Goal: Complete application form

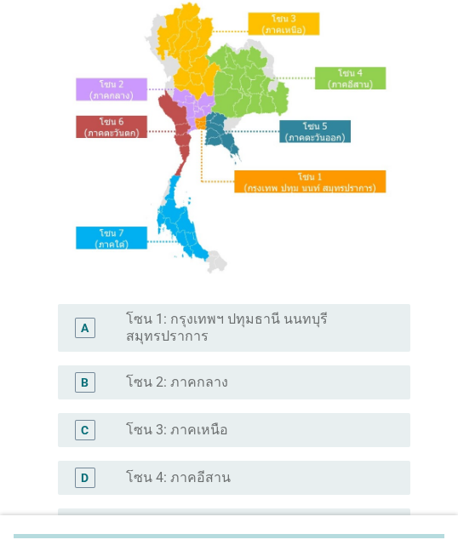
scroll to position [170, 0]
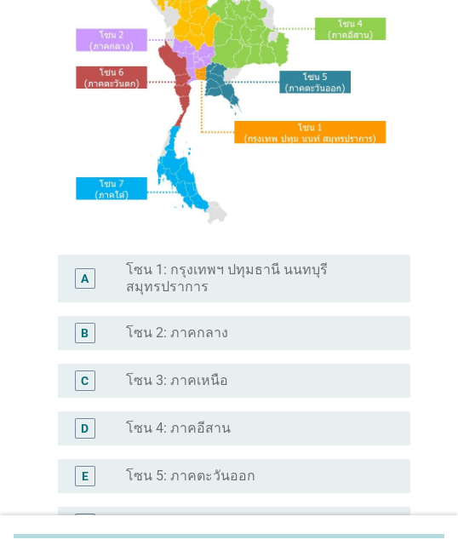
click at [244, 482] on label "โซน 5: ภาคตะวันออก" at bounding box center [190, 475] width 129 height 17
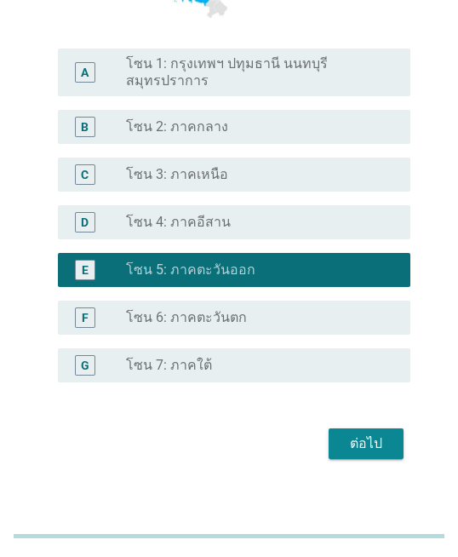
scroll to position [380, 0]
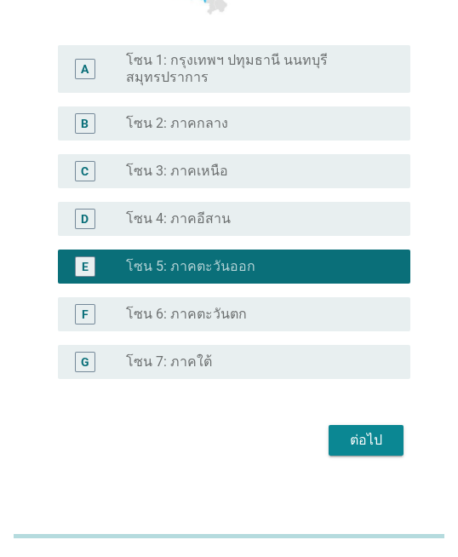
click at [375, 443] on div "ต่อไป" at bounding box center [366, 440] width 48 height 20
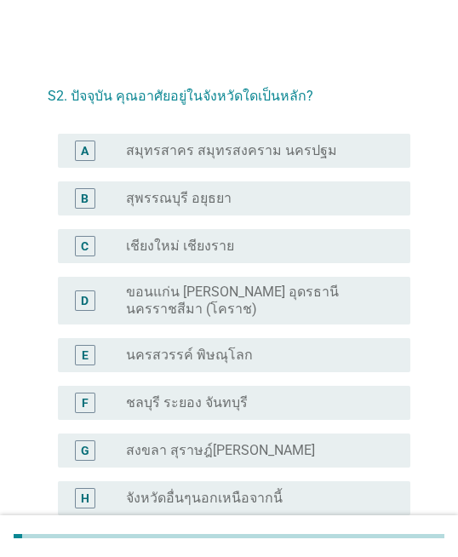
scroll to position [85, 0]
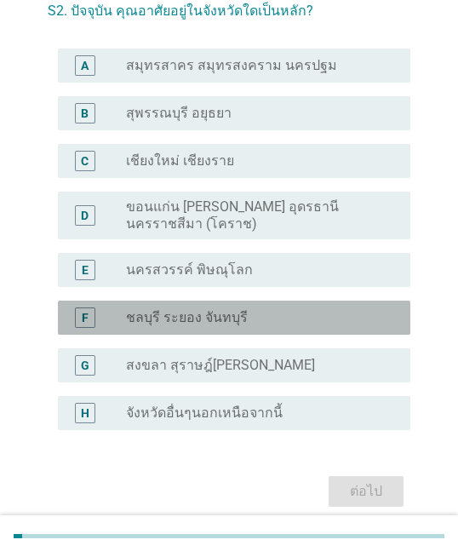
click at [233, 320] on label "ชลบุรี ระยอง จันทบุรี" at bounding box center [187, 317] width 122 height 17
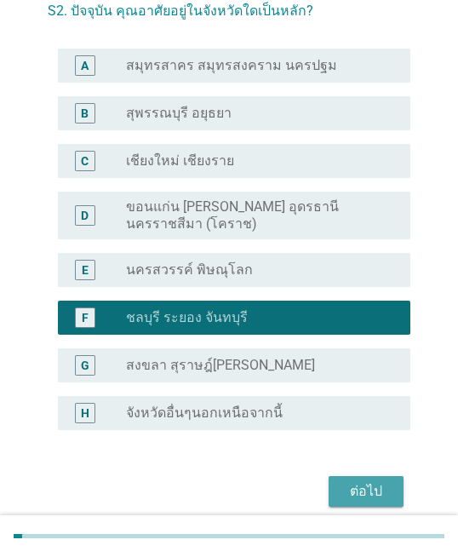
click at [362, 501] on button "ต่อไป" at bounding box center [365, 491] width 75 height 31
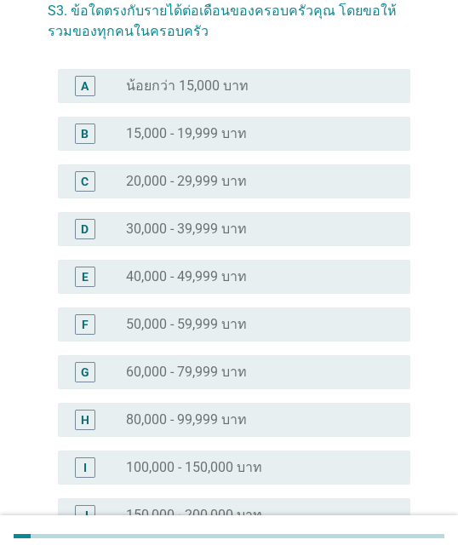
scroll to position [0, 0]
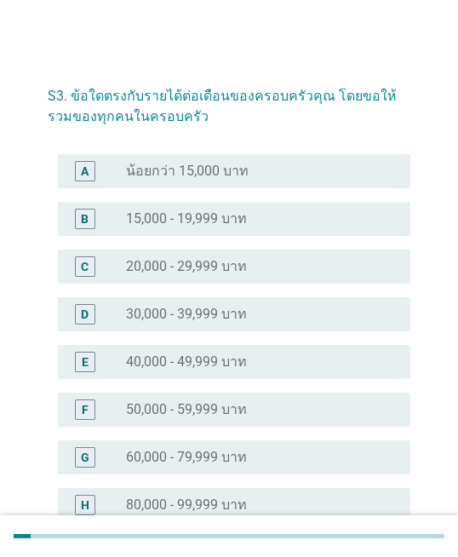
click at [159, 412] on label "50,000 - 59,999 บาท" at bounding box center [186, 409] width 121 height 17
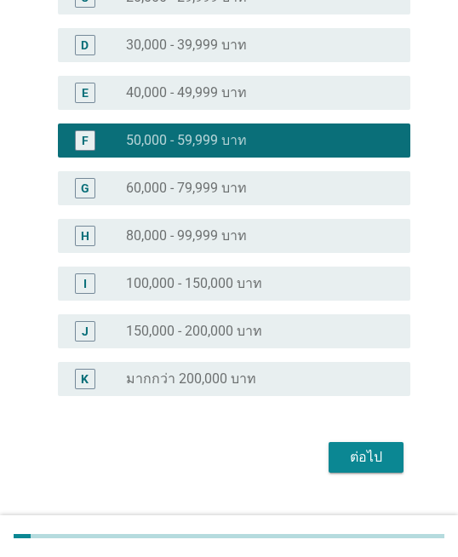
scroll to position [300, 0]
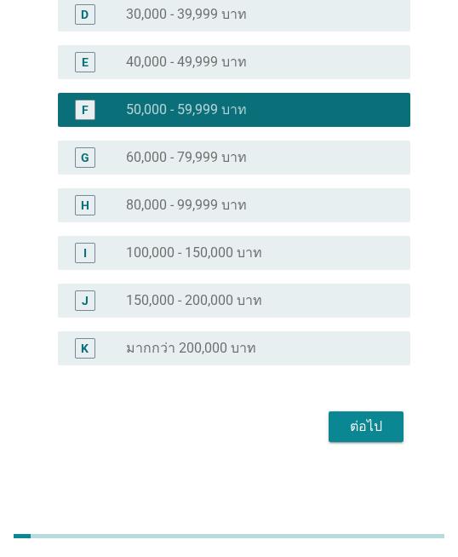
click at [384, 426] on div "ต่อไป" at bounding box center [366, 426] width 48 height 20
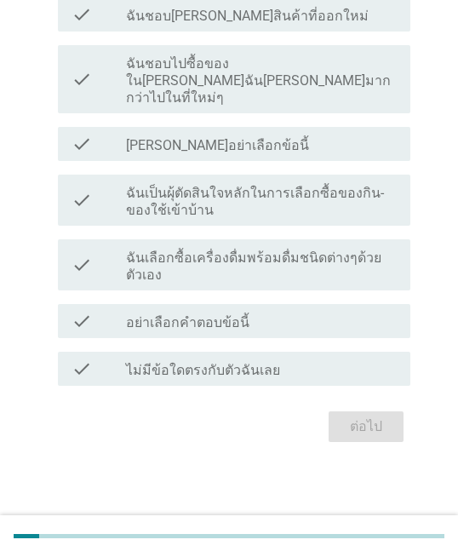
scroll to position [0, 0]
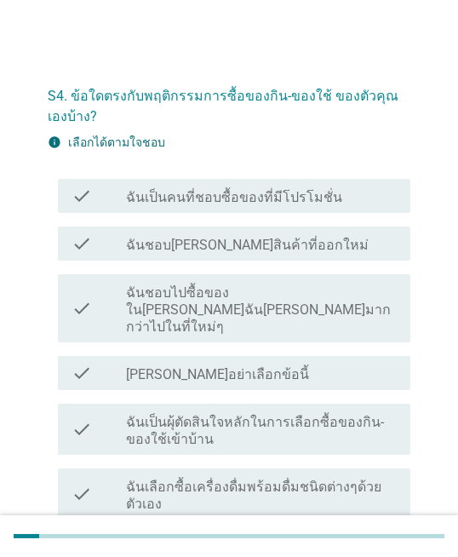
click at [232, 204] on label "ฉันเป็นคนที่ชอบซื้อของที่มีโปรโมชั่น" at bounding box center [234, 197] width 216 height 17
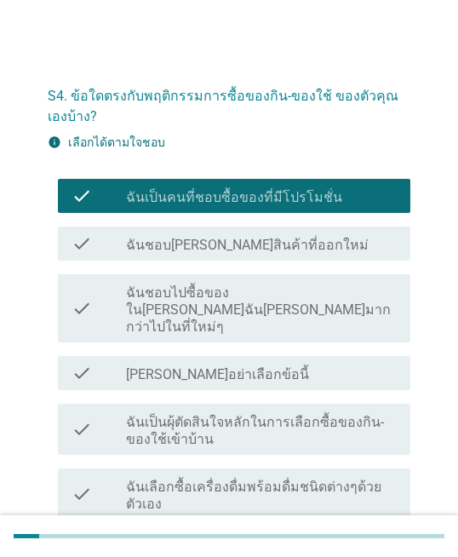
click at [352, 293] on label "ฉันชอบไปซื้อของใน[PERSON_NAME]ฉัน[PERSON_NAME]มากกว่าไปในที่ใหม่ๆ" at bounding box center [261, 309] width 271 height 51
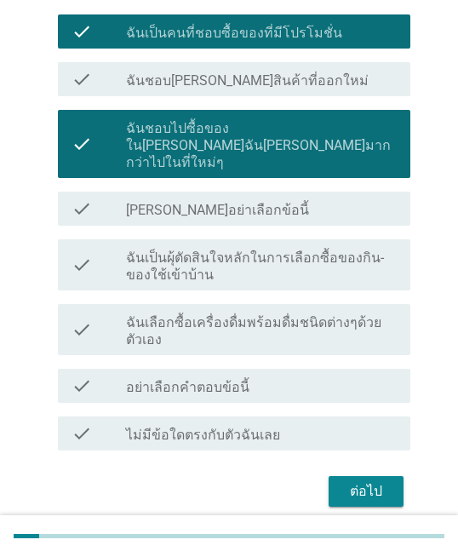
scroll to position [186, 0]
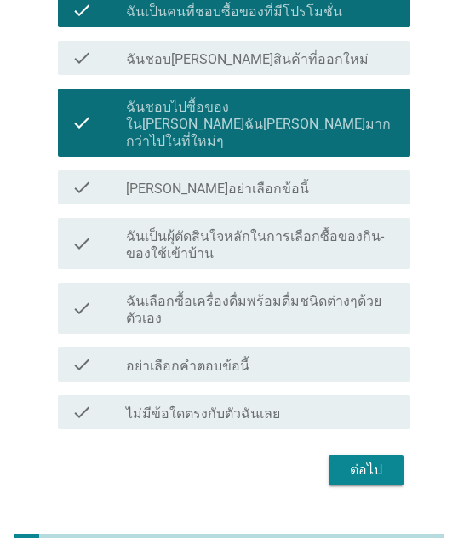
click at [302, 237] on label "ฉันเป็นผุ้ตัดสินใจหลักในการเลือกซื้อของกิน-ของใช้เข้าบ้าน" at bounding box center [261, 245] width 271 height 34
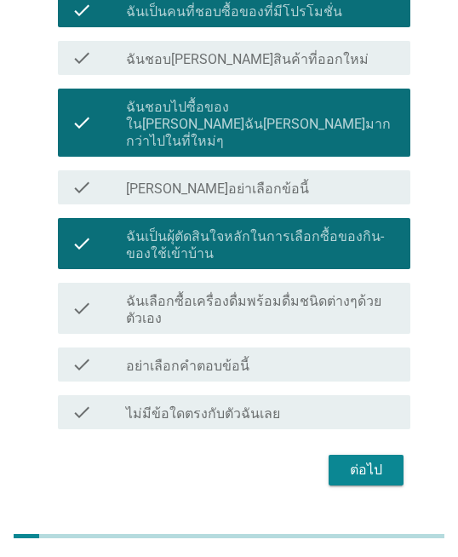
click at [288, 296] on label "ฉันเลือกซื้อเครื่องดื่มพร้อมดื่มชนิดต่างๆด้วยตัวเอง" at bounding box center [261, 310] width 271 height 34
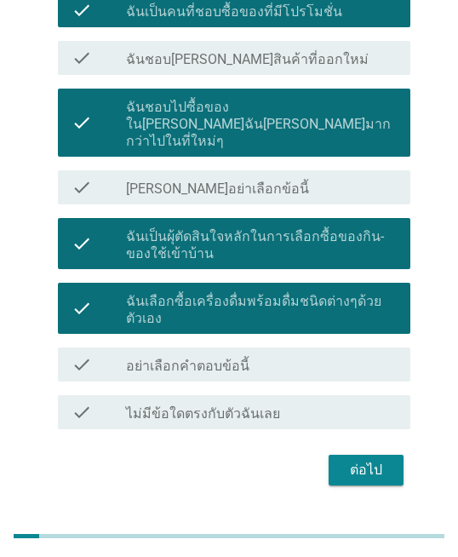
click at [357, 460] on div "ต่อไป" at bounding box center [366, 470] width 48 height 20
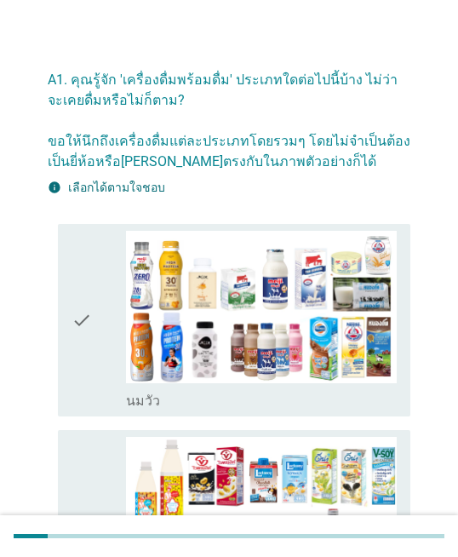
scroll to position [0, 0]
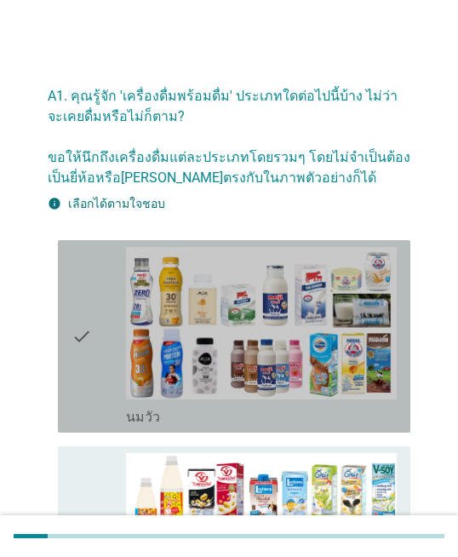
click at [82, 341] on icon "check" at bounding box center [81, 336] width 20 height 179
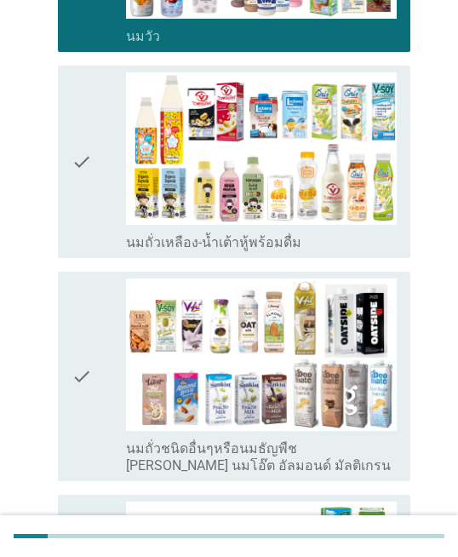
scroll to position [386, 0]
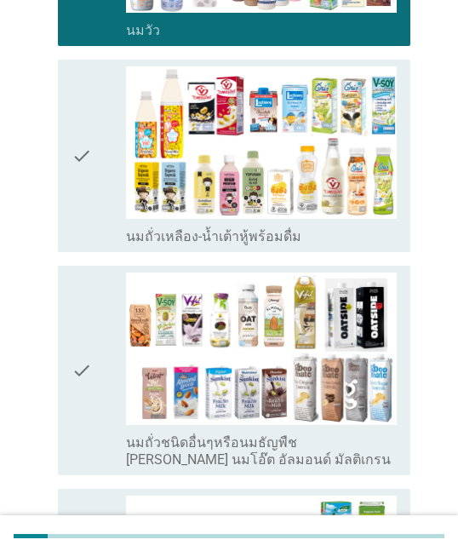
click at [77, 186] on icon "check" at bounding box center [81, 155] width 20 height 179
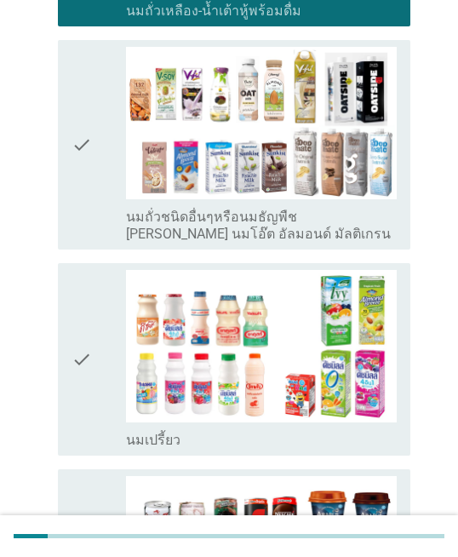
scroll to position [642, 0]
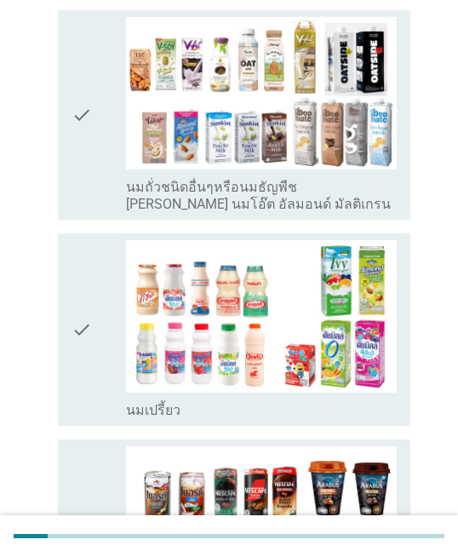
click at [84, 333] on icon "check" at bounding box center [81, 329] width 20 height 179
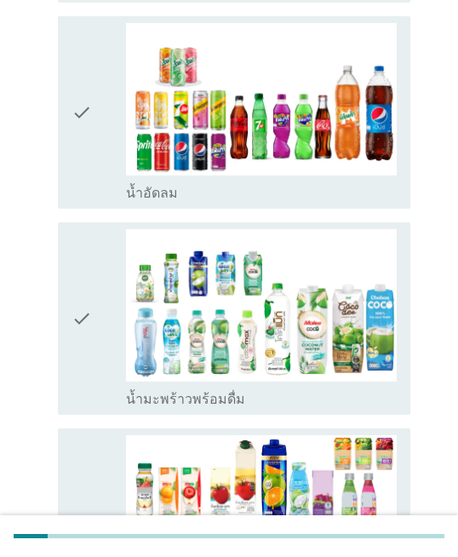
scroll to position [1482, 0]
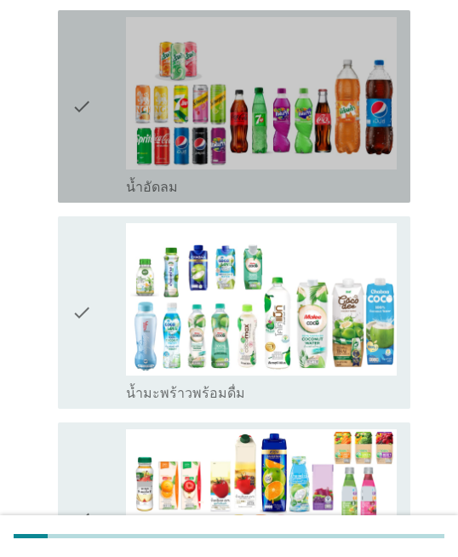
click at [89, 134] on icon "check" at bounding box center [81, 106] width 20 height 179
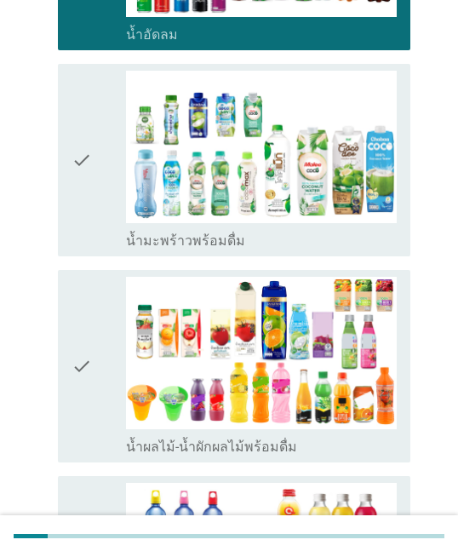
scroll to position [1716, 0]
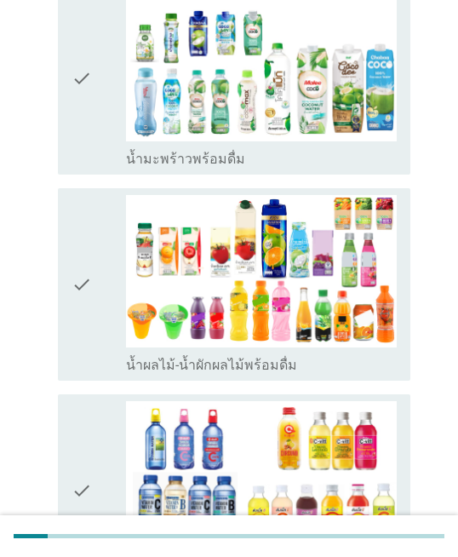
click at [105, 129] on div "check" at bounding box center [98, 78] width 54 height 179
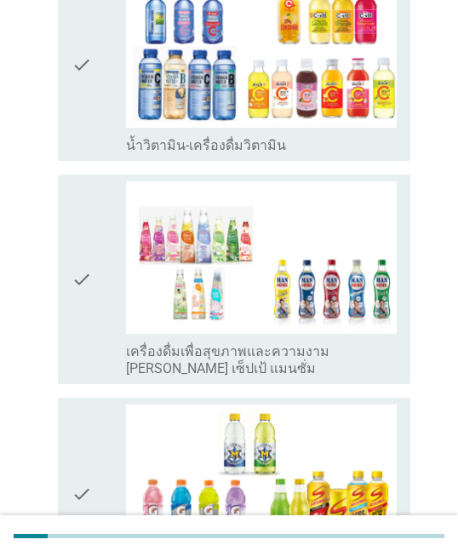
scroll to position [2397, 0]
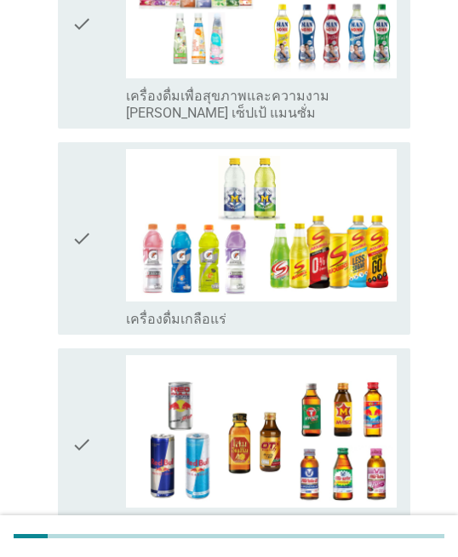
drag, startPoint x: 457, startPoint y: 402, endPoint x: 456, endPoint y: 476, distance: 73.2
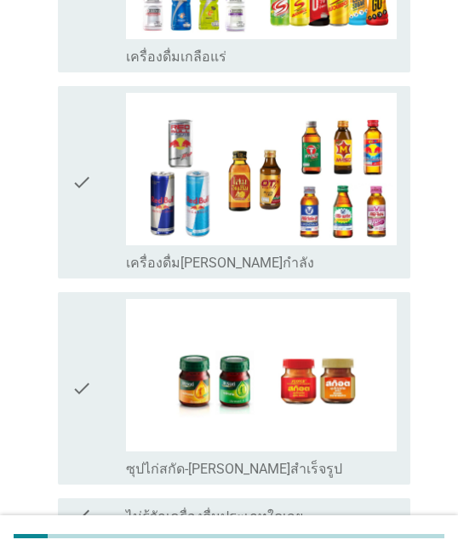
scroll to position [2738, 0]
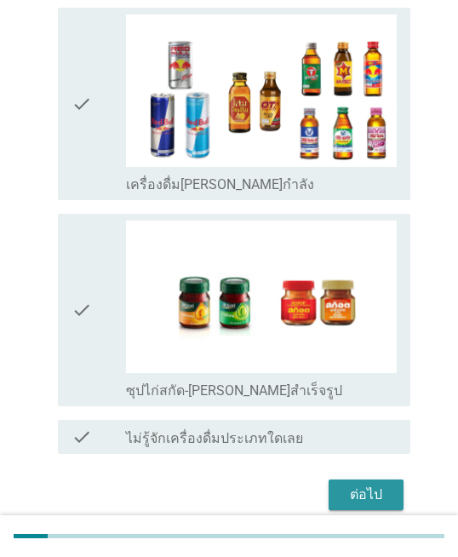
click at [371, 494] on div "ต่อไป" at bounding box center [366, 494] width 48 height 20
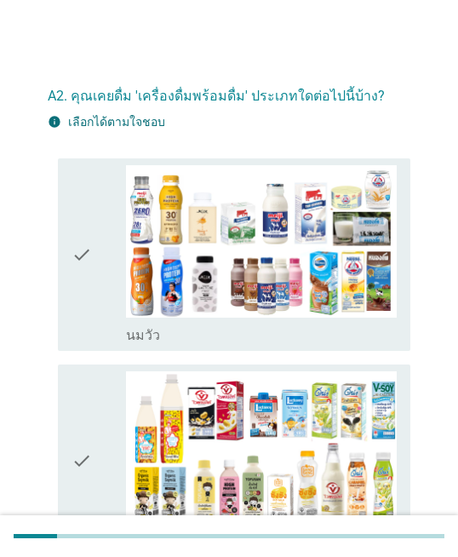
click at [83, 236] on icon "check" at bounding box center [81, 254] width 20 height 179
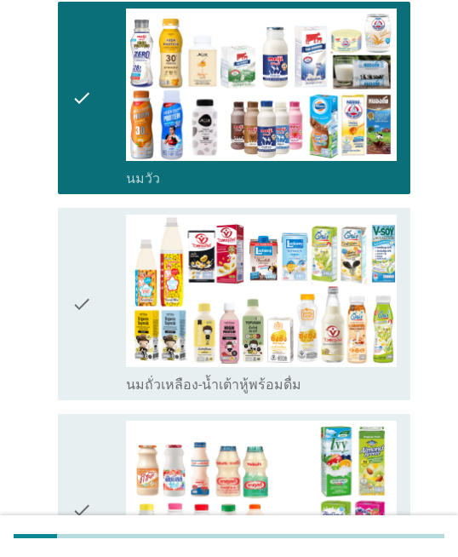
scroll to position [170, 0]
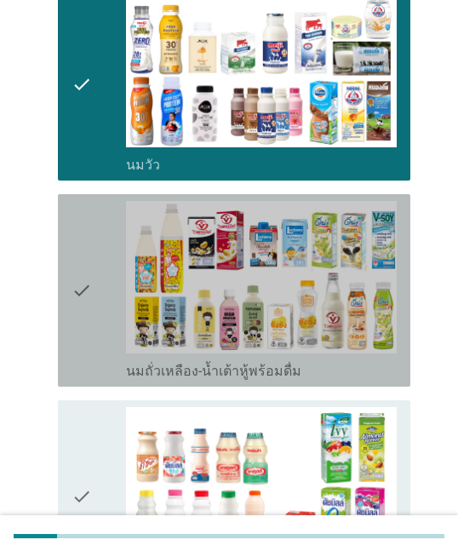
click at [90, 294] on icon "check" at bounding box center [81, 290] width 20 height 179
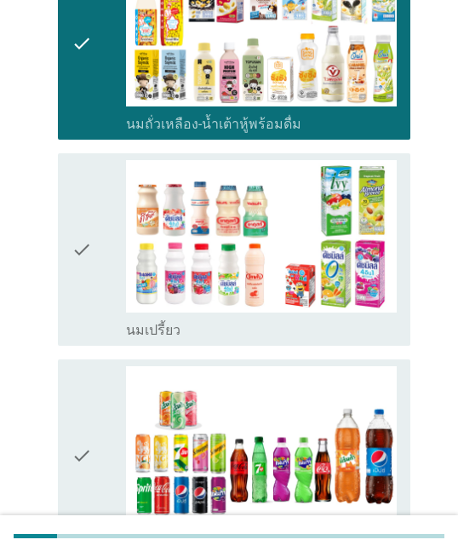
scroll to position [425, 0]
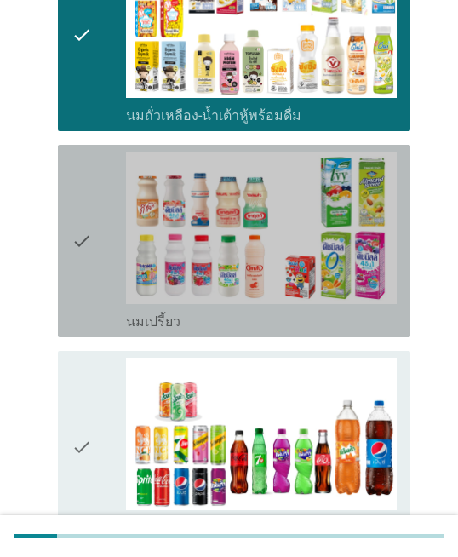
click at [93, 261] on div "check" at bounding box center [98, 240] width 54 height 179
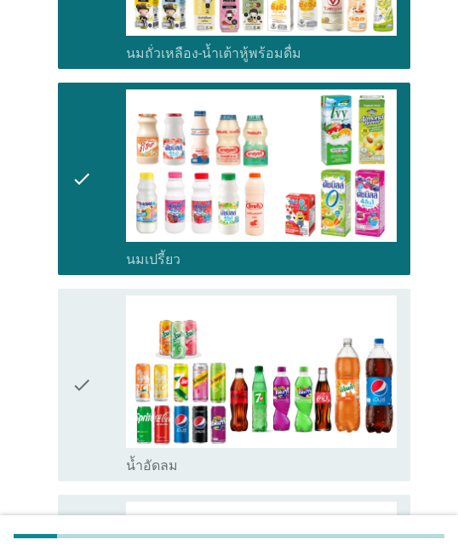
scroll to position [681, 0]
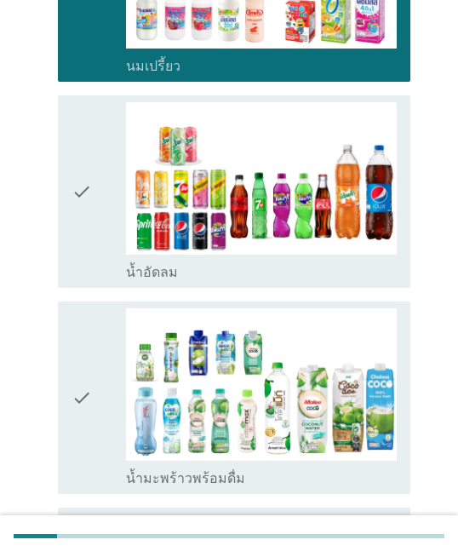
click at [100, 241] on div "check" at bounding box center [98, 191] width 54 height 179
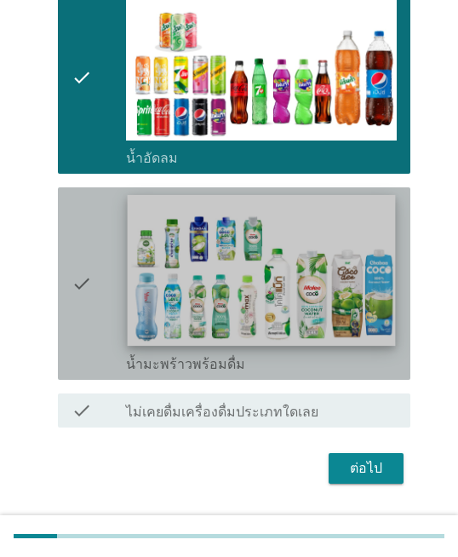
drag, startPoint x: 103, startPoint y: 248, endPoint x: 129, endPoint y: 271, distance: 35.0
click at [103, 248] on div "check" at bounding box center [98, 283] width 54 height 179
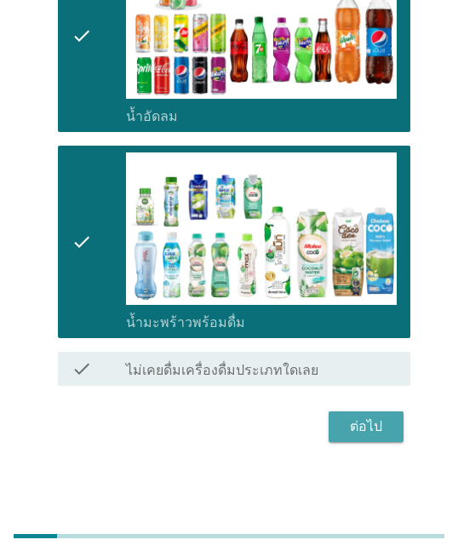
click at [356, 438] on button "ต่อไป" at bounding box center [365, 426] width 75 height 31
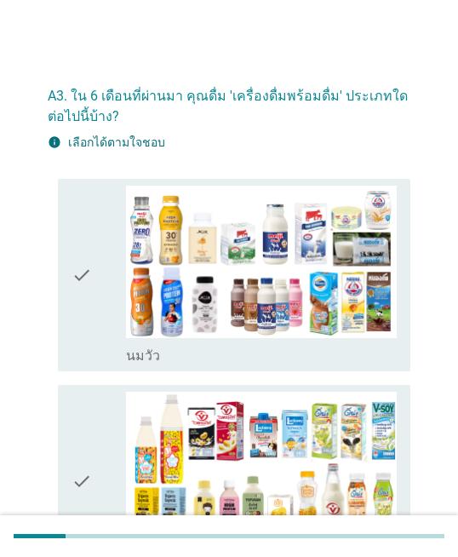
click at [89, 258] on icon "check" at bounding box center [81, 275] width 20 height 179
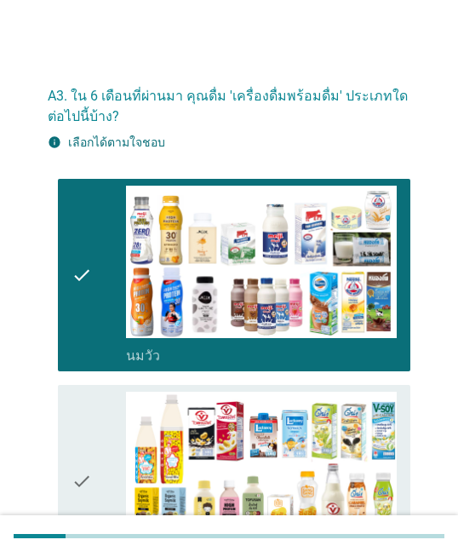
click at [114, 410] on div "check" at bounding box center [98, 480] width 54 height 179
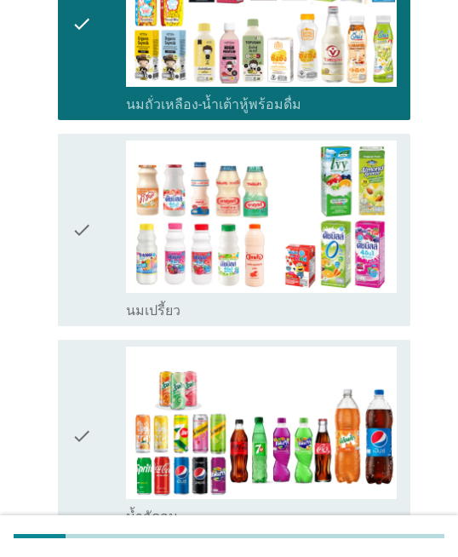
scroll to position [528, 0]
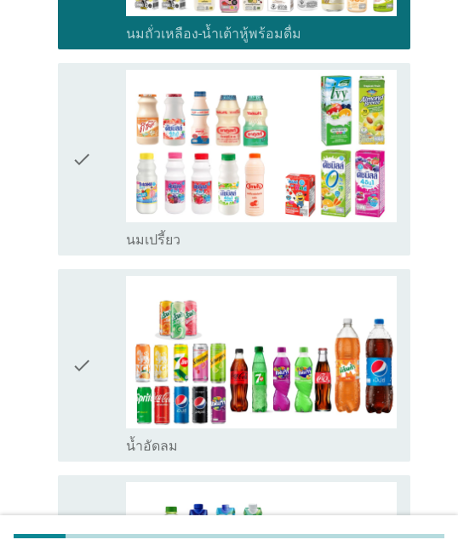
click at [70, 383] on div "check check_box_outline_blank น้ำอัดลม" at bounding box center [234, 365] width 352 height 192
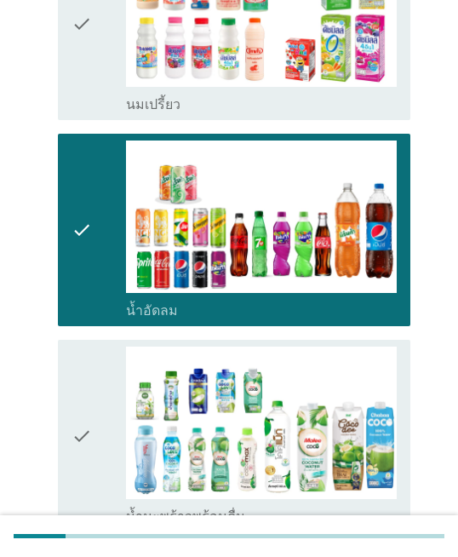
scroll to position [804, 0]
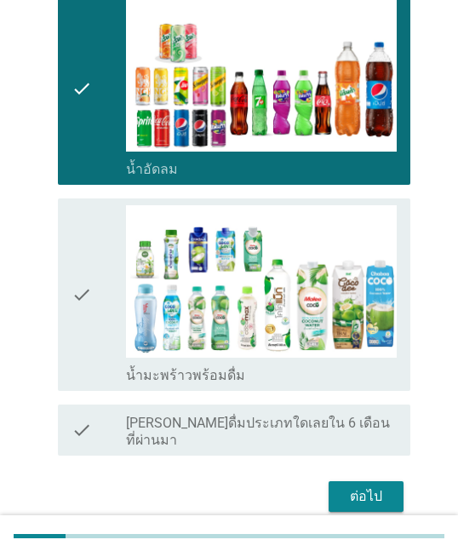
click at [97, 329] on div "check" at bounding box center [98, 294] width 54 height 179
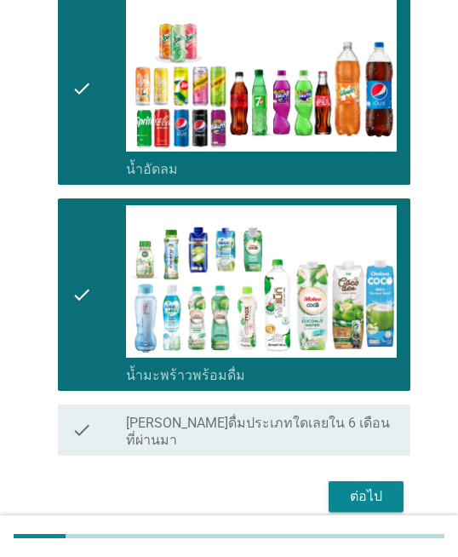
click at [353, 486] on div "ต่อไป" at bounding box center [366, 496] width 48 height 20
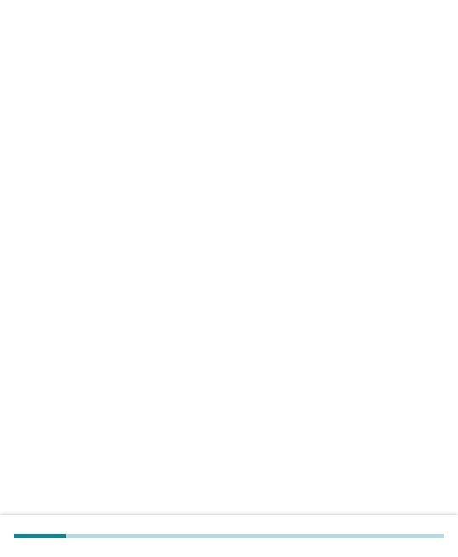
scroll to position [0, 0]
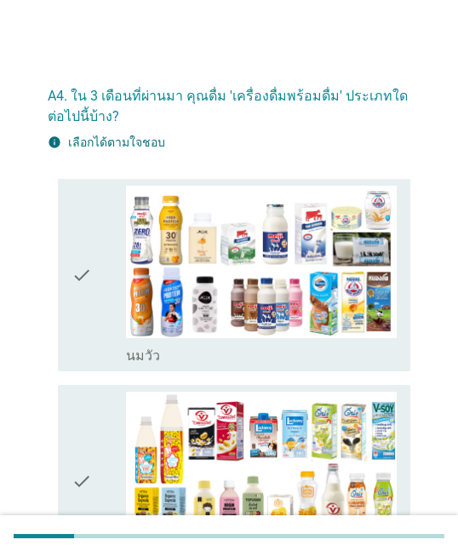
click at [77, 334] on icon "check" at bounding box center [81, 275] width 20 height 179
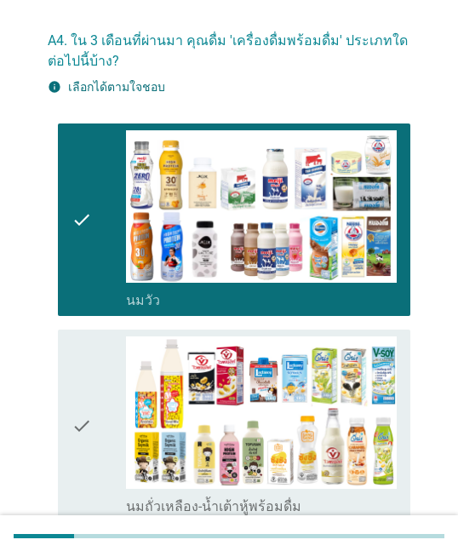
scroll to position [85, 0]
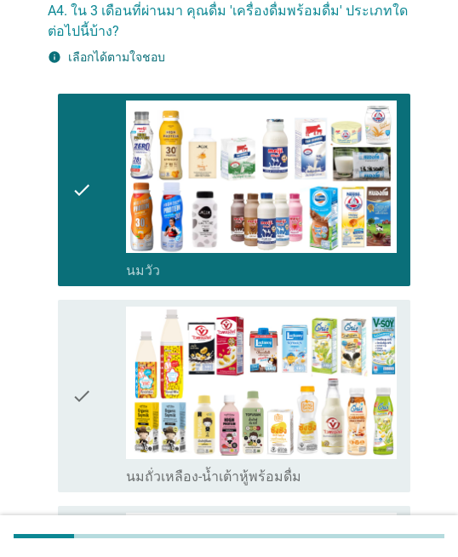
click at [80, 350] on icon "check" at bounding box center [81, 395] width 20 height 179
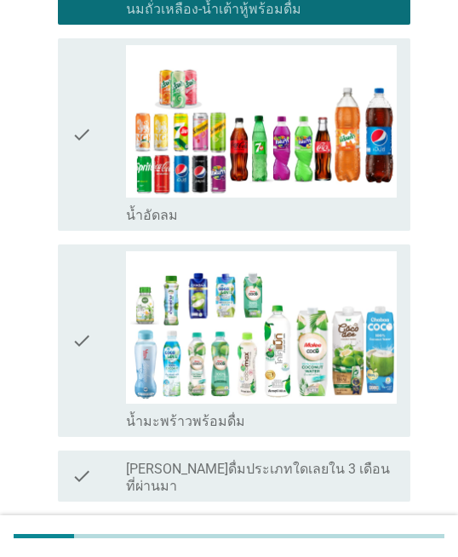
scroll to position [651, 0]
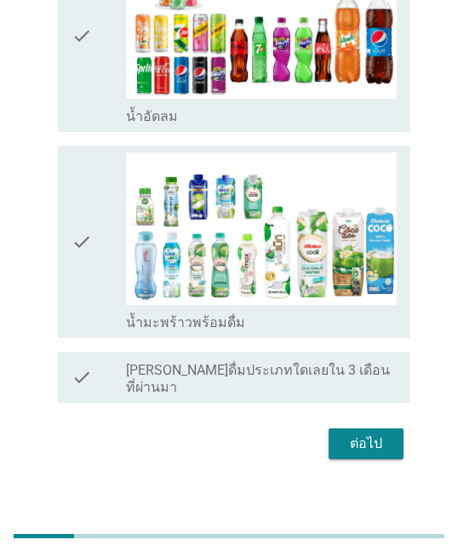
click at [99, 83] on div "check" at bounding box center [98, 35] width 54 height 179
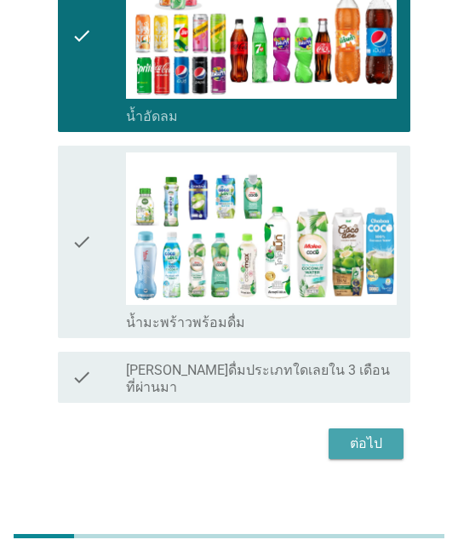
click at [392, 428] on button "ต่อไป" at bounding box center [365, 443] width 75 height 31
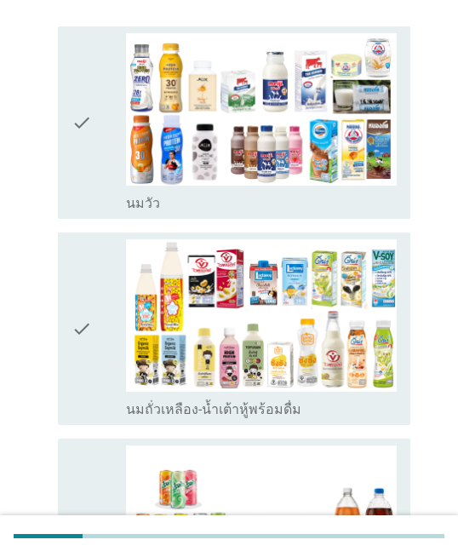
scroll to position [170, 0]
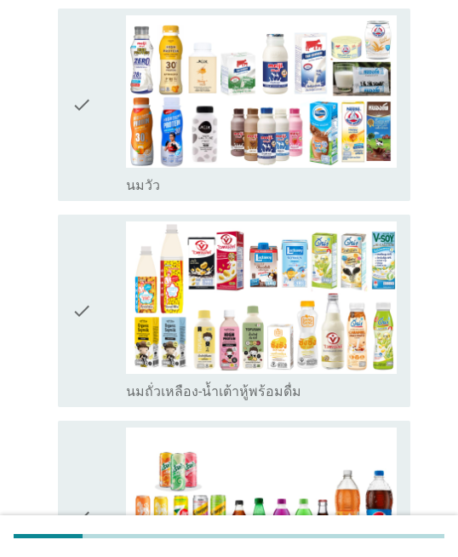
click at [94, 140] on div "check" at bounding box center [98, 104] width 54 height 179
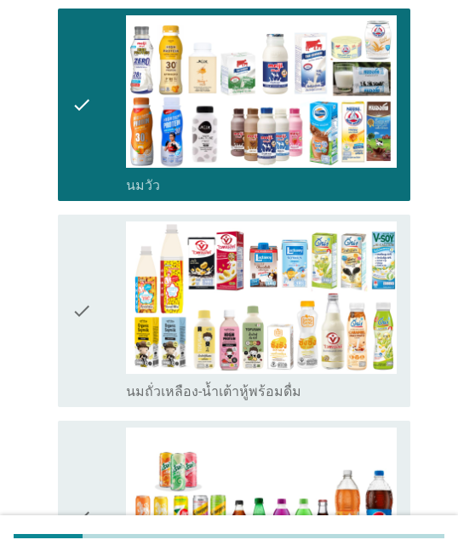
click at [85, 265] on icon "check" at bounding box center [81, 310] width 20 height 179
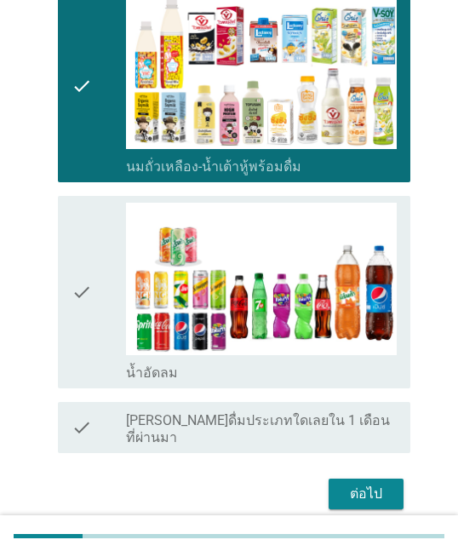
scroll to position [445, 0]
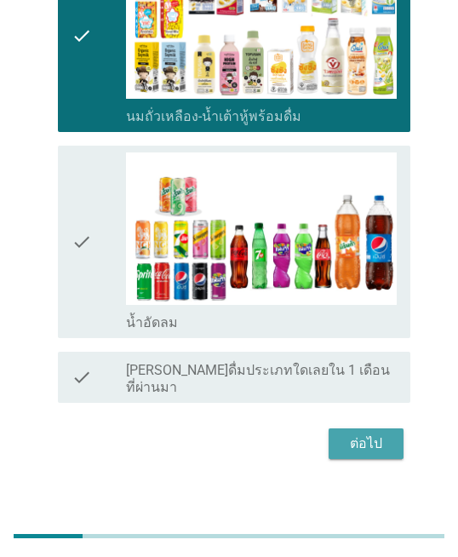
click at [383, 435] on div "ต่อไป" at bounding box center [366, 443] width 48 height 20
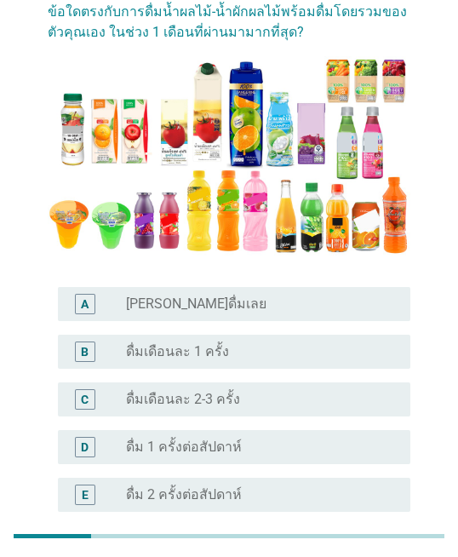
scroll to position [123, 0]
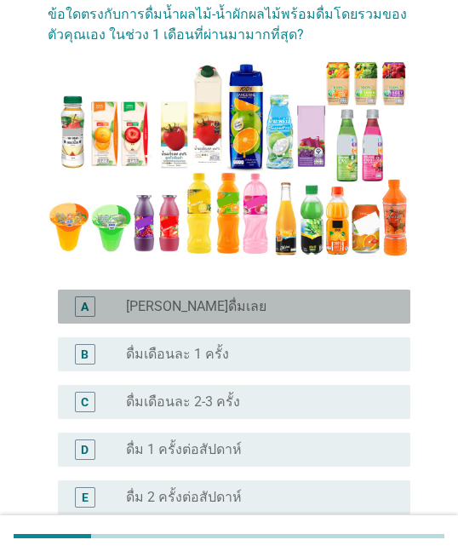
click at [198, 309] on div "radio_button_unchecked [PERSON_NAME]ดื่มเลย" at bounding box center [254, 306] width 257 height 17
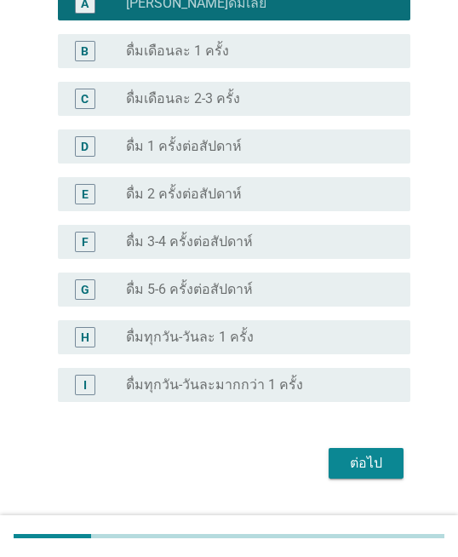
scroll to position [463, 0]
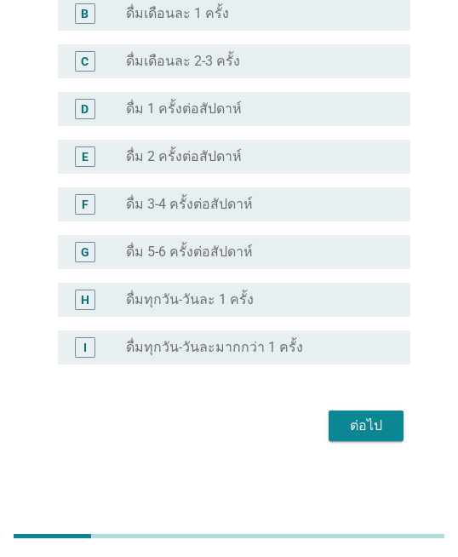
click at [385, 419] on div "ต่อไป" at bounding box center [366, 425] width 48 height 20
